Goal: Information Seeking & Learning: Learn about a topic

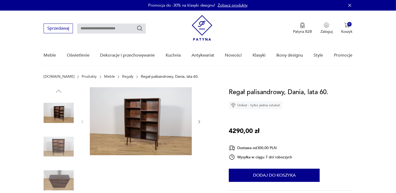
click at [146, 119] on img at bounding box center [141, 121] width 102 height 68
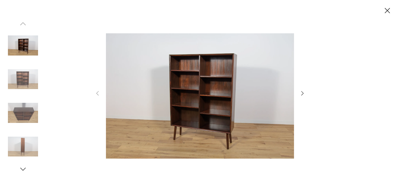
click at [191, 106] on img at bounding box center [200, 96] width 188 height 154
click at [302, 92] on icon "button" at bounding box center [302, 93] width 6 height 6
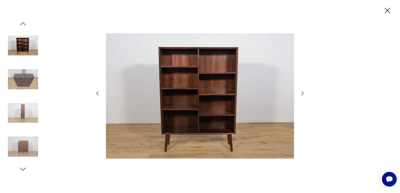
click at [302, 92] on icon "button" at bounding box center [302, 93] width 6 height 6
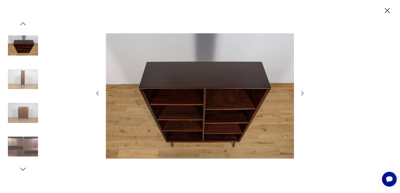
click at [302, 92] on icon "button" at bounding box center [302, 93] width 6 height 6
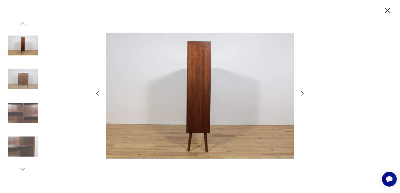
click at [302, 92] on icon "button" at bounding box center [302, 93] width 6 height 6
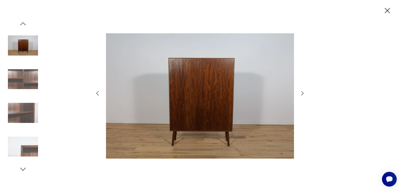
click at [302, 92] on icon "button" at bounding box center [302, 93] width 6 height 6
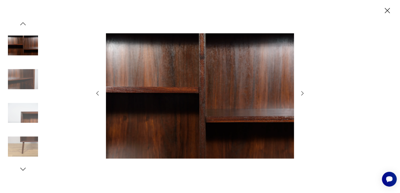
click at [302, 92] on icon "button" at bounding box center [302, 93] width 6 height 6
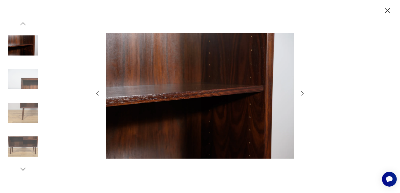
click at [302, 92] on icon "button" at bounding box center [302, 93] width 6 height 6
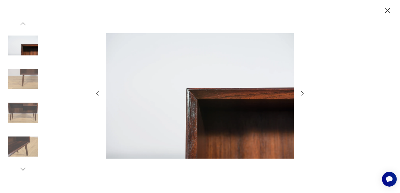
click at [302, 92] on icon "button" at bounding box center [302, 93] width 6 height 6
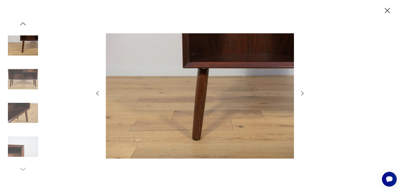
click at [302, 92] on icon "button" at bounding box center [302, 93] width 6 height 6
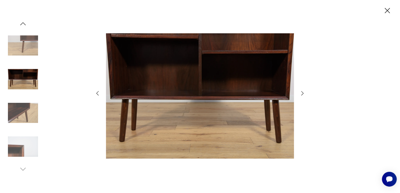
click at [302, 92] on icon "button" at bounding box center [302, 93] width 6 height 6
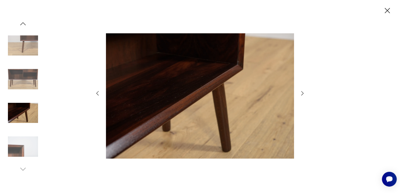
click at [302, 92] on icon "button" at bounding box center [302, 93] width 6 height 6
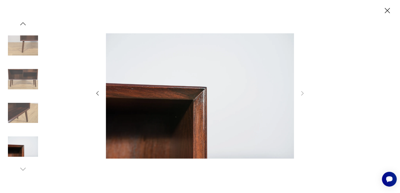
click at [386, 9] on icon "button" at bounding box center [386, 10] width 9 height 9
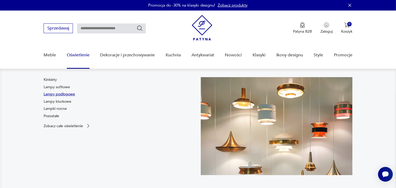
click at [65, 94] on link "Lampy podłogowe" at bounding box center [59, 94] width 31 height 5
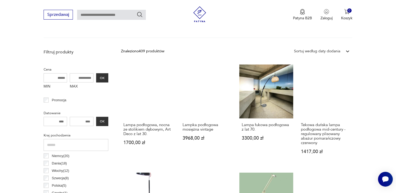
scroll to position [166, 0]
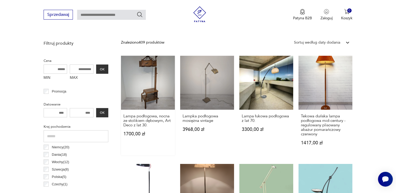
click at [148, 82] on link "Lampa podłogowa, nocna ze stolikiem dębowym, Art Deco z lat 30. 1700,00 zł" at bounding box center [148, 105] width 54 height 99
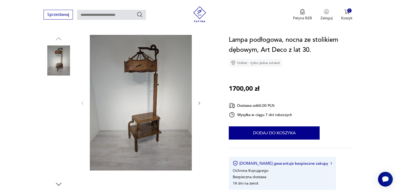
scroll to position [53, 0]
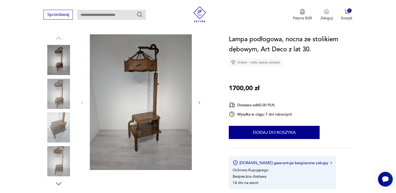
click at [56, 130] on img at bounding box center [59, 127] width 30 height 30
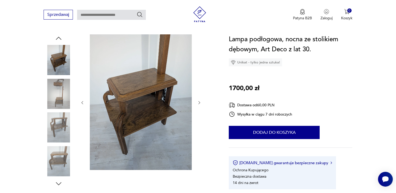
click at [56, 145] on div at bounding box center [59, 111] width 30 height 132
click at [58, 132] on img at bounding box center [59, 127] width 30 height 30
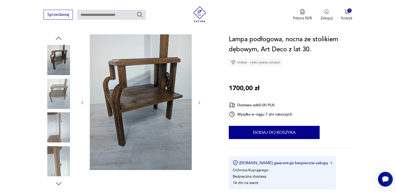
click at [60, 155] on img at bounding box center [59, 161] width 30 height 30
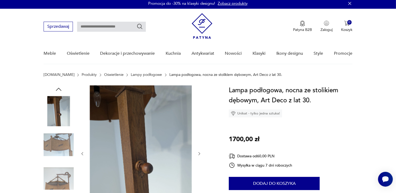
scroll to position [0, 0]
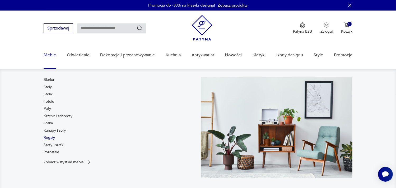
click at [51, 138] on link "Regały" at bounding box center [49, 137] width 11 height 5
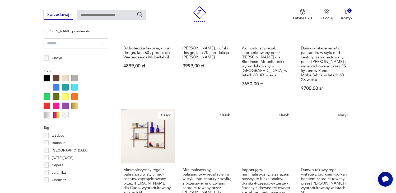
scroll to position [395, 0]
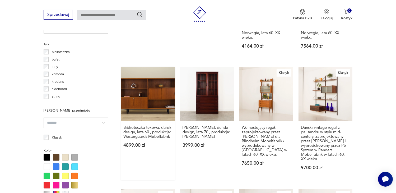
click at [146, 96] on link "Biblioteczka tekowa, duński design, lata 60., produkcja: Westergaards Møbelfabr…" at bounding box center [148, 123] width 54 height 113
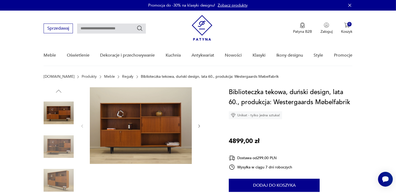
click at [143, 124] on img at bounding box center [141, 125] width 102 height 77
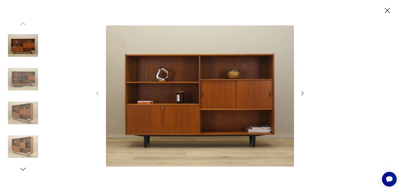
click at [301, 92] on icon "button" at bounding box center [302, 93] width 6 height 6
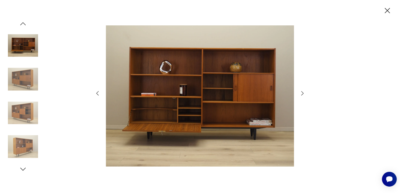
click at [301, 92] on icon "button" at bounding box center [302, 93] width 6 height 6
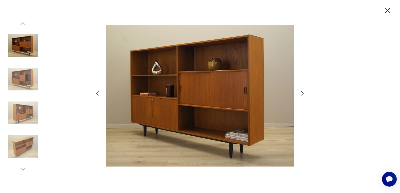
click at [301, 92] on icon "button" at bounding box center [302, 93] width 6 height 6
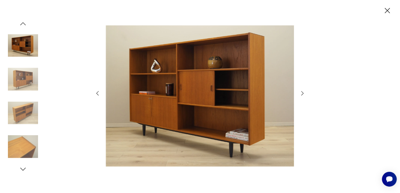
click at [301, 92] on icon "button" at bounding box center [302, 93] width 6 height 6
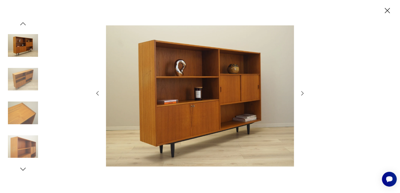
click at [301, 92] on icon "button" at bounding box center [302, 93] width 6 height 6
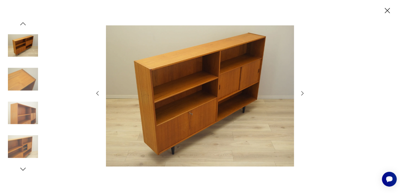
click at [301, 92] on icon "button" at bounding box center [302, 93] width 6 height 6
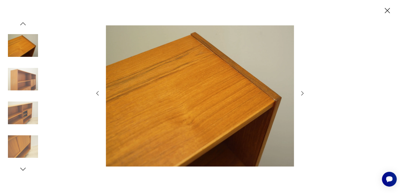
click at [301, 92] on icon "button" at bounding box center [302, 93] width 6 height 6
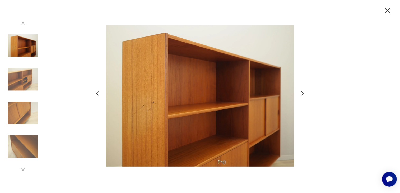
click at [301, 92] on icon "button" at bounding box center [302, 93] width 6 height 6
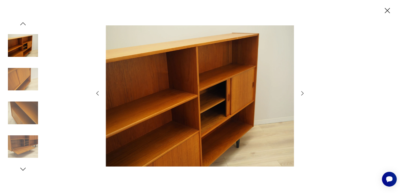
click at [301, 92] on icon "button" at bounding box center [302, 93] width 6 height 6
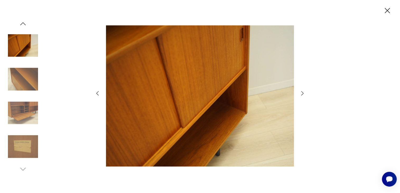
click at [301, 92] on icon "button" at bounding box center [302, 93] width 6 height 6
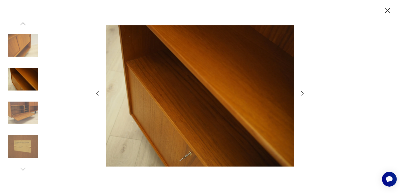
click at [301, 92] on icon "button" at bounding box center [302, 93] width 6 height 6
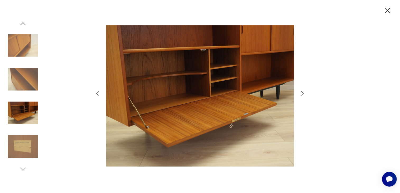
click at [301, 92] on icon "button" at bounding box center [302, 93] width 6 height 6
